Goal: Complete application form

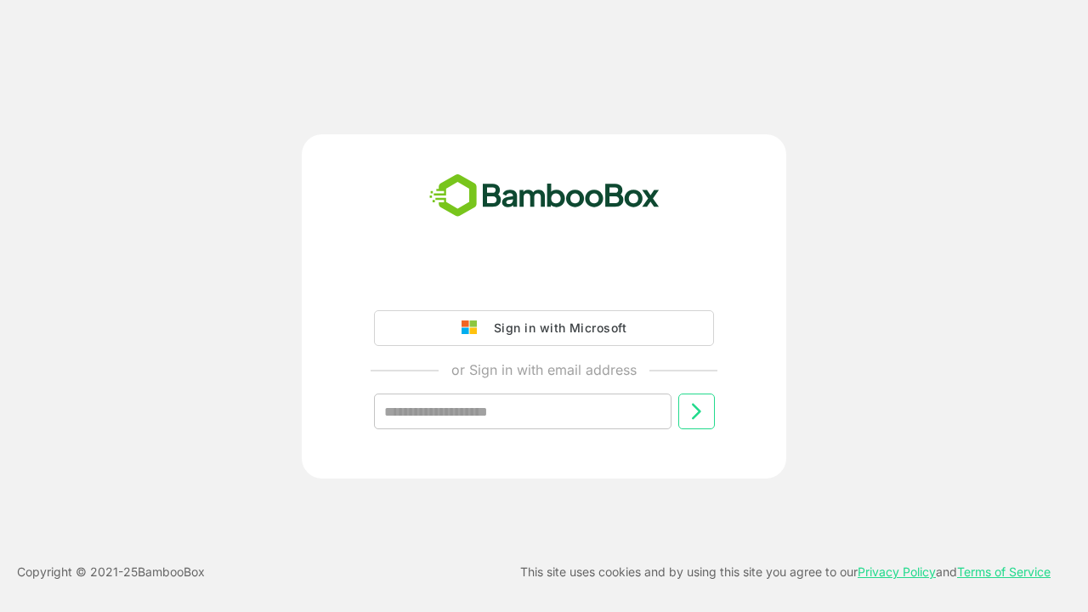
type input "**********"
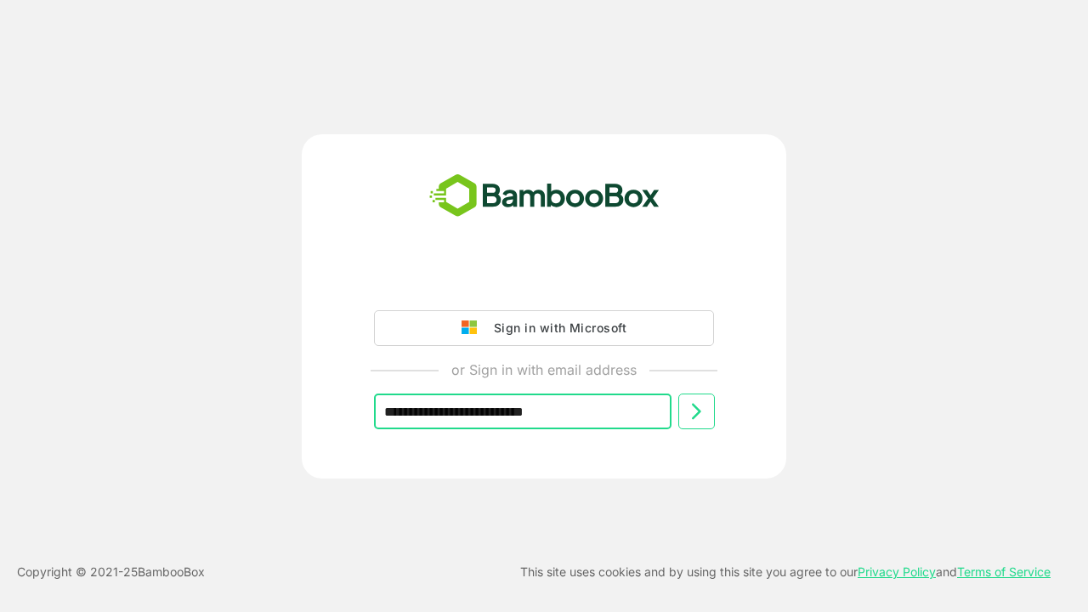
click at [696, 411] on icon at bounding box center [696, 411] width 20 height 20
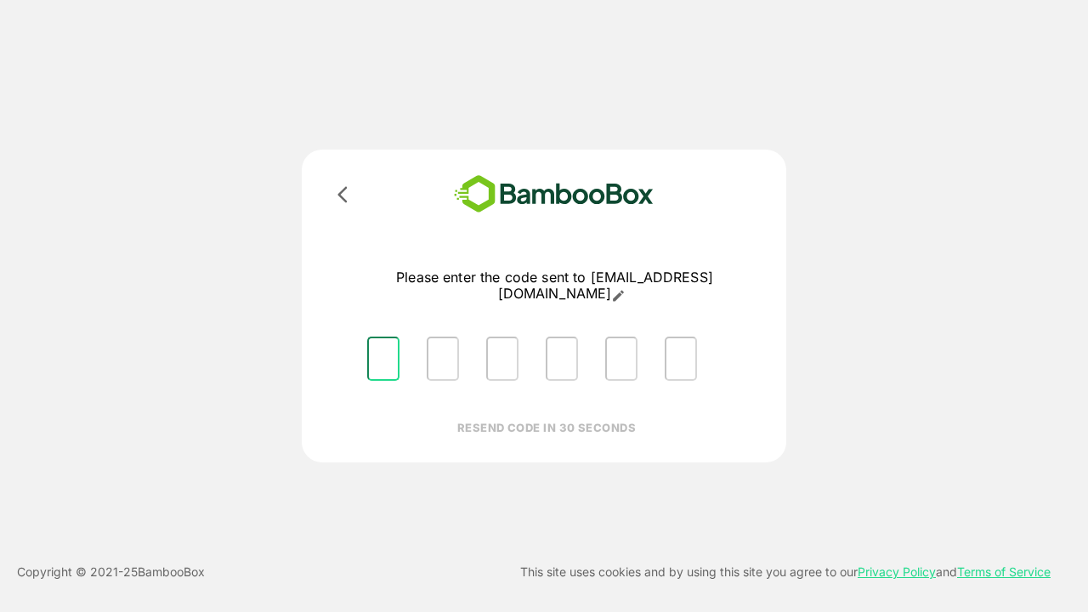
type input "*"
